Goal: Check status

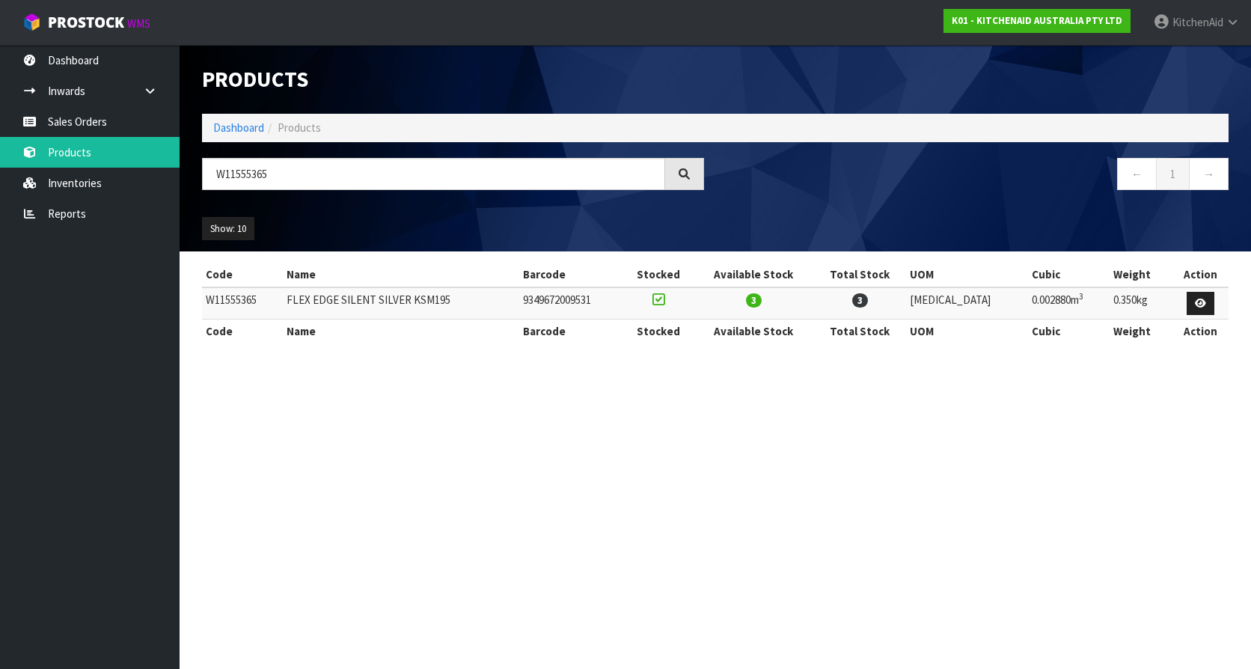
drag, startPoint x: 0, startPoint y: 0, endPoint x: 204, endPoint y: 165, distance: 262.4
click at [204, 165] on input "W11555365" at bounding box center [433, 174] width 463 height 32
type input "5KSM192XDABM"
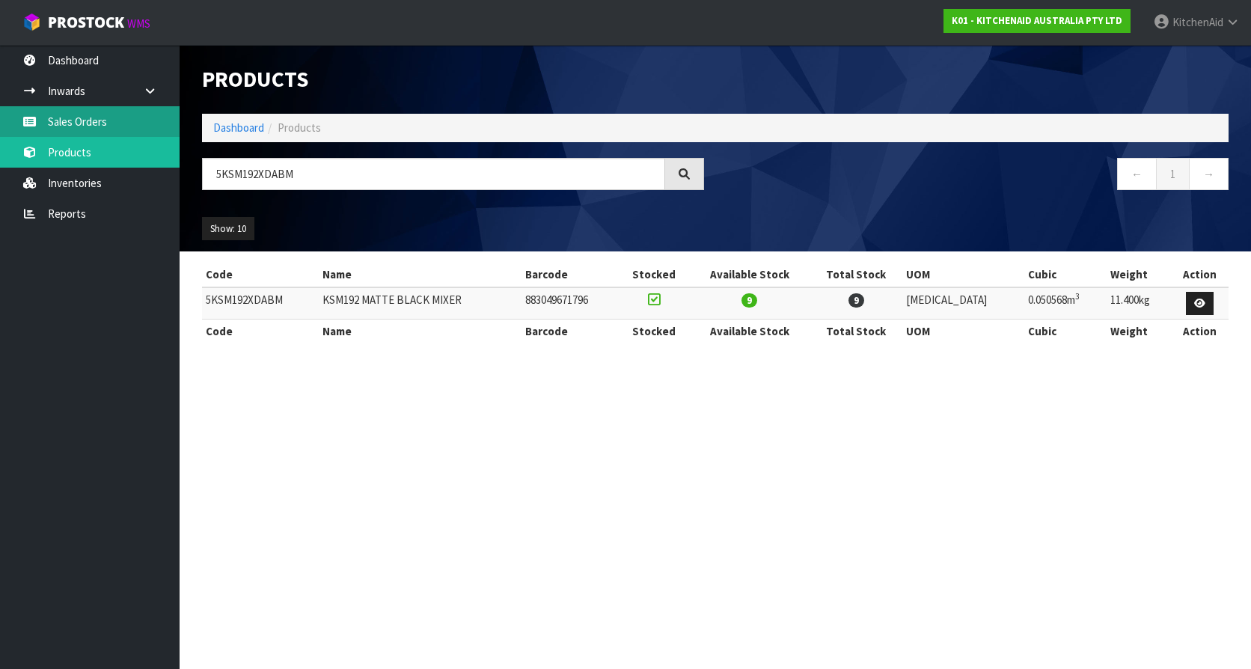
click at [79, 119] on link "Sales Orders" at bounding box center [90, 121] width 180 height 31
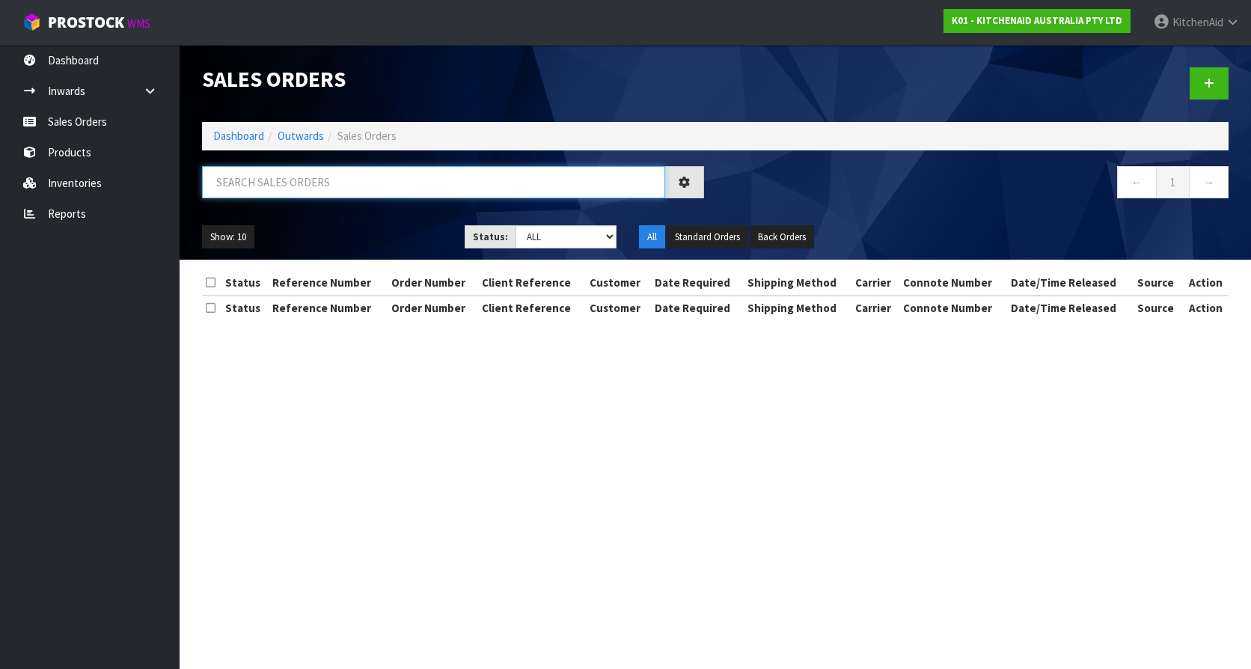
click at [326, 183] on input "text" at bounding box center [433, 182] width 463 height 32
paste input "[CREDIT_CARD_NUMBER]"
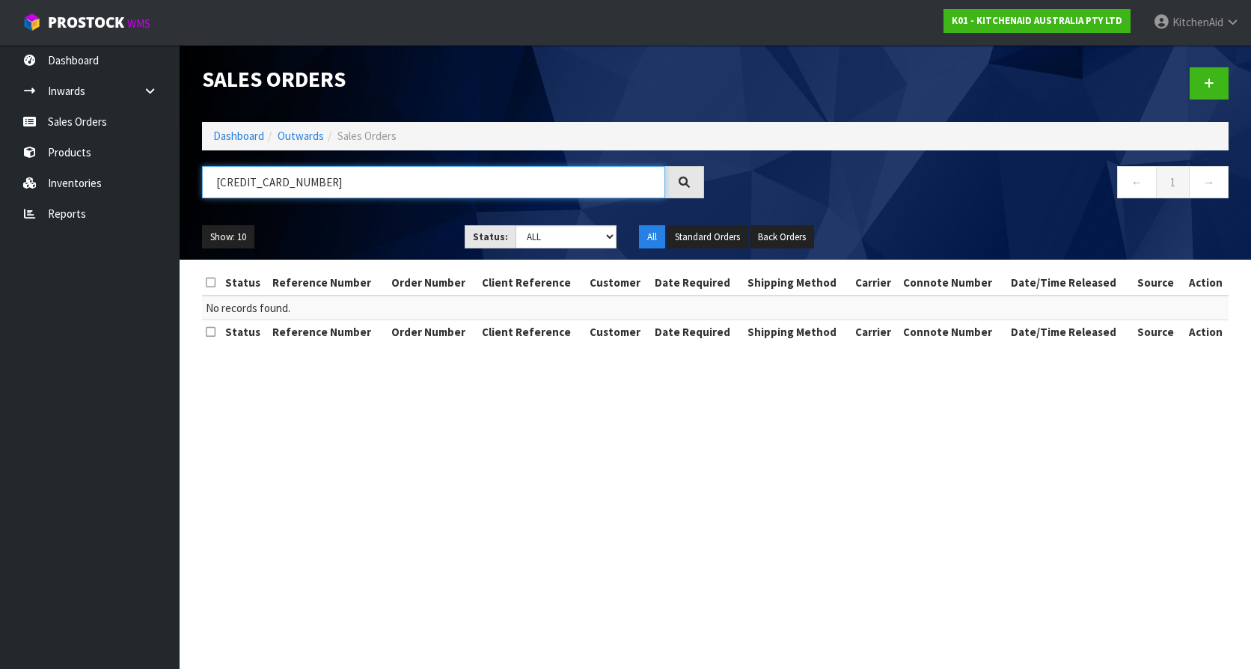
click at [354, 186] on input "[CREDIT_CARD_NUMBER]" at bounding box center [433, 182] width 463 height 32
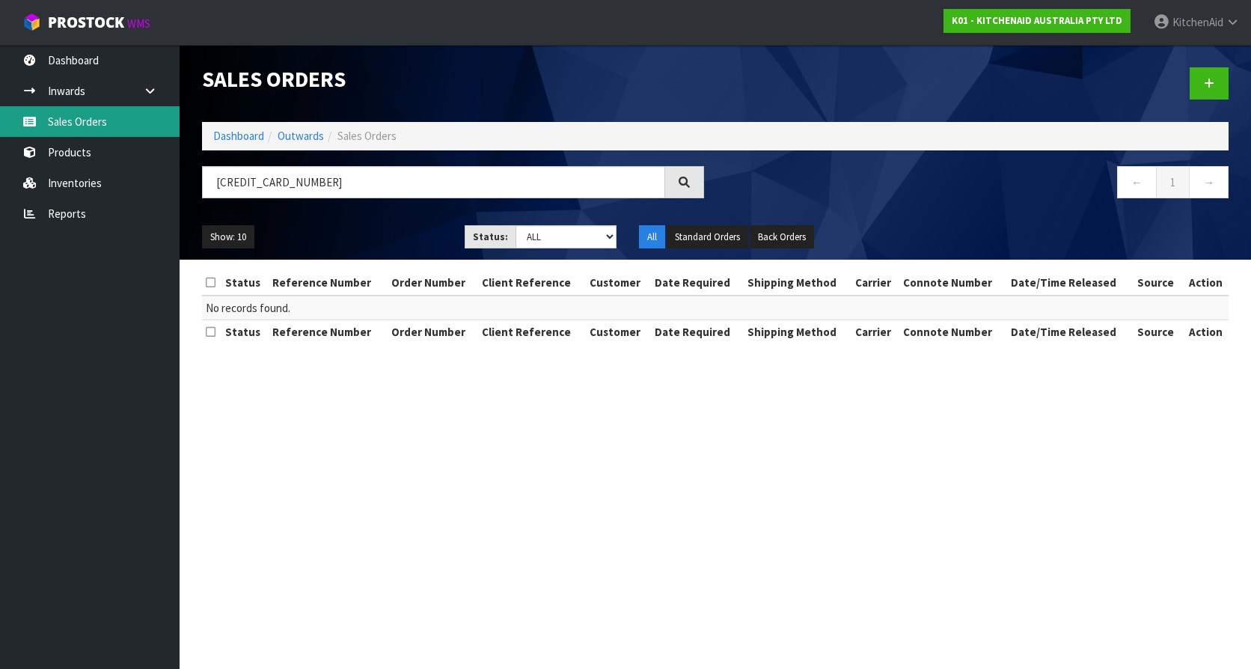
click at [69, 116] on link "Sales Orders" at bounding box center [90, 121] width 180 height 31
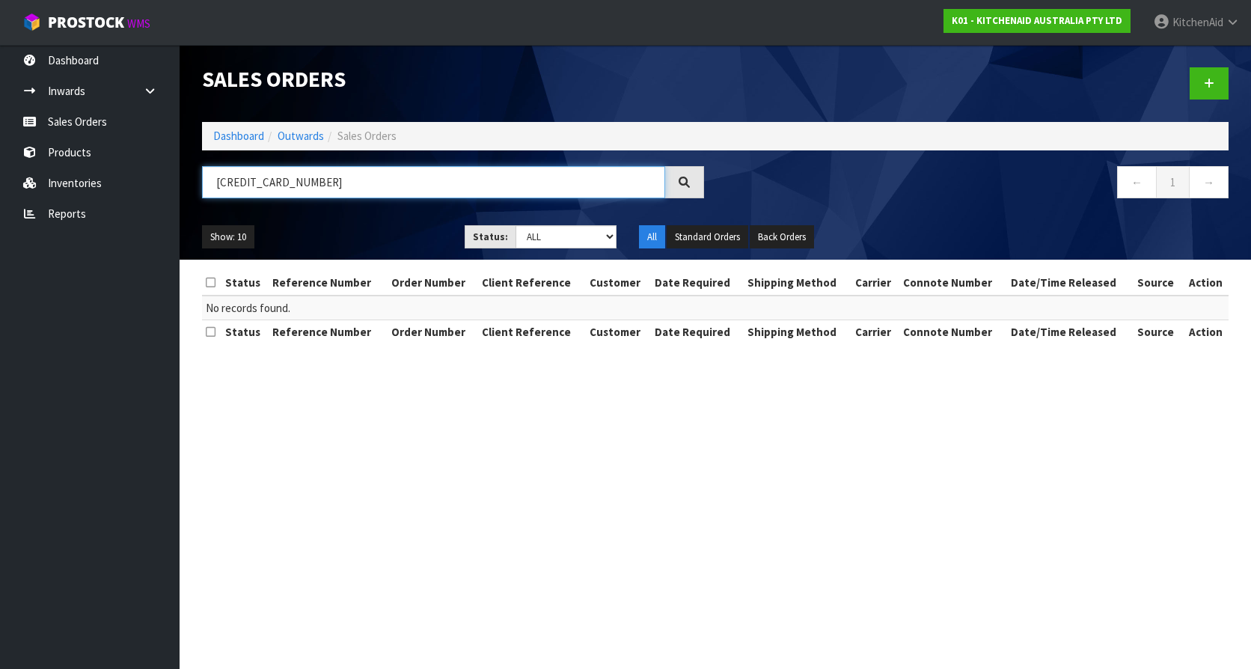
click at [305, 189] on input "[CREDIT_CARD_NUMBER]" at bounding box center [433, 182] width 463 height 32
drag, startPoint x: 355, startPoint y: 184, endPoint x: 168, endPoint y: 189, distance: 187.1
click at [168, 189] on body "Toggle navigation ProStock WMS K01 - KITCHENAID AUSTRALIA PTY LTD [GEOGRAPHIC_D…" at bounding box center [625, 334] width 1251 height 669
paste input "[PERSON_NAME]"
type input "[PERSON_NAME]"
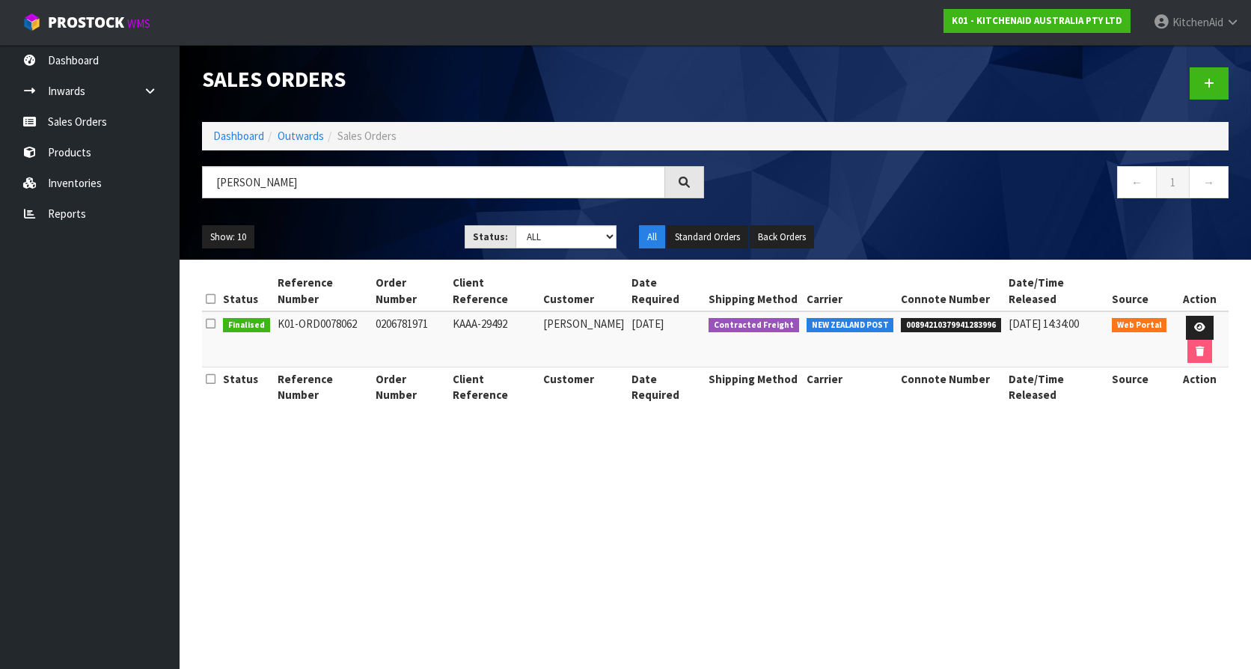
click at [941, 318] on span "00894210379941283996" at bounding box center [951, 325] width 100 height 15
copy span "00894210379941283996"
